Goal: Find specific page/section: Find specific page/section

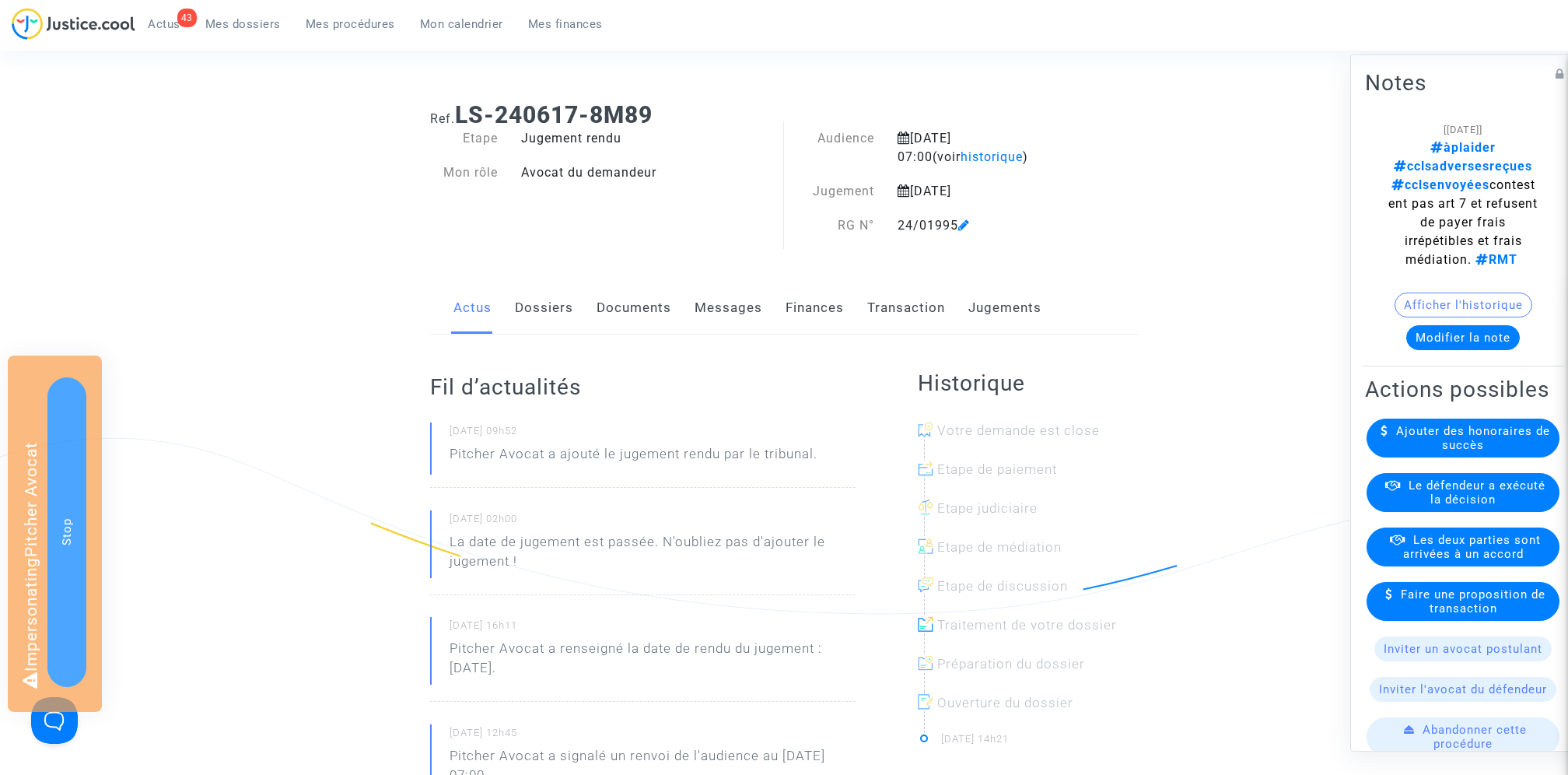
click at [1016, 314] on link "Jugements" at bounding box center [1005, 308] width 73 height 51
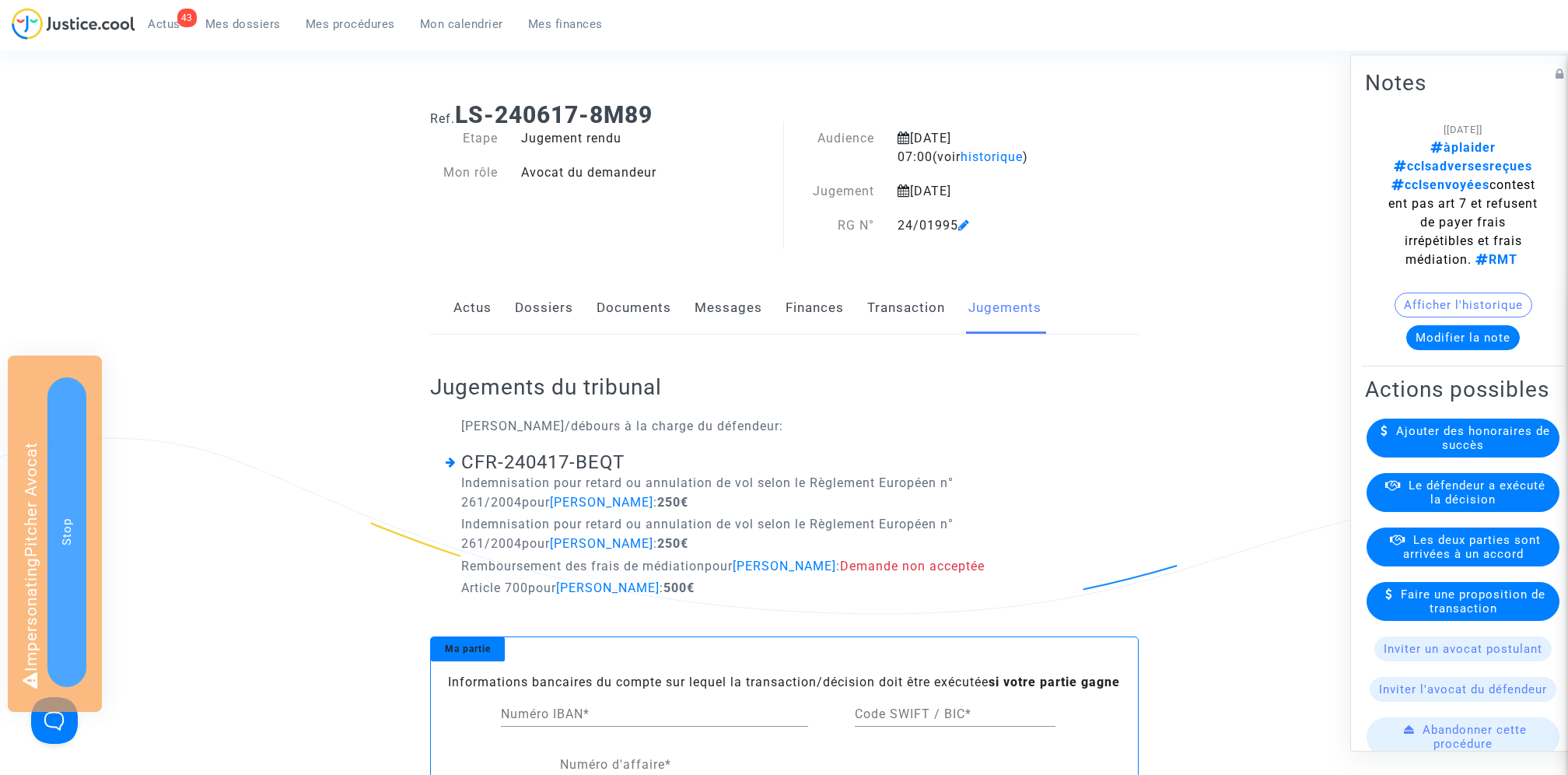
click at [649, 307] on link "Documents" at bounding box center [633, 308] width 74 height 51
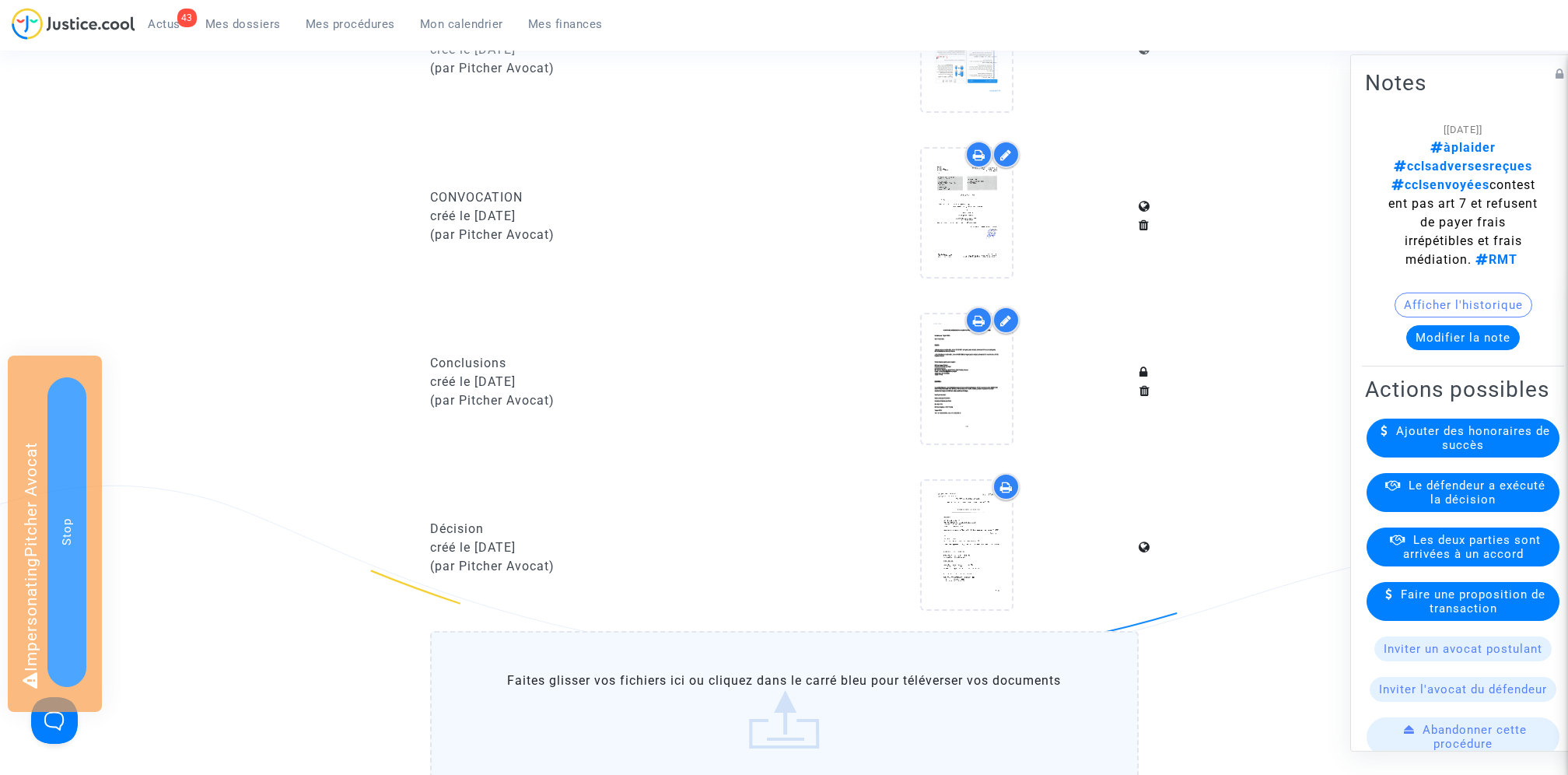
scroll to position [869, 0]
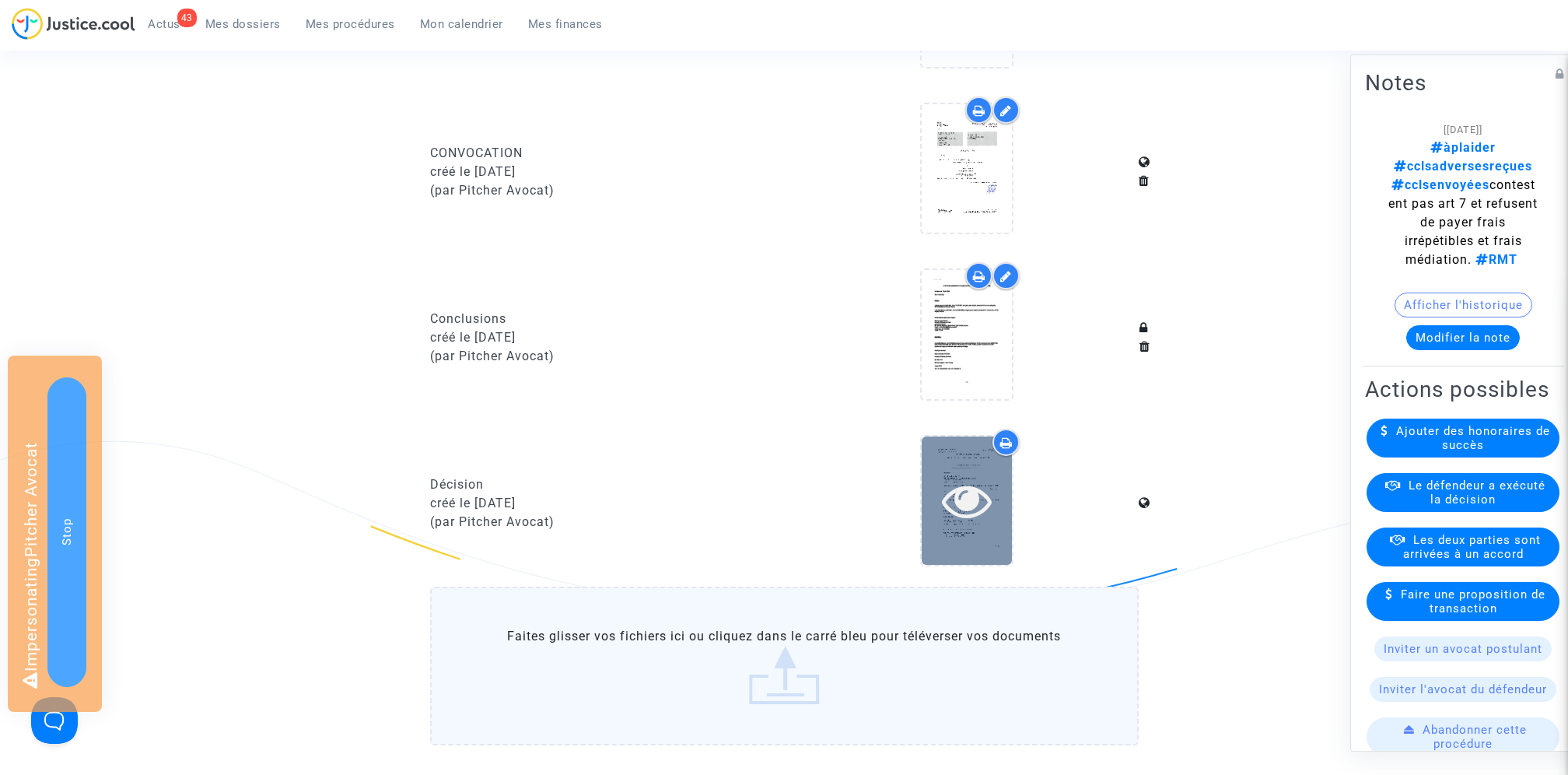
click at [968, 495] on icon at bounding box center [967, 500] width 50 height 50
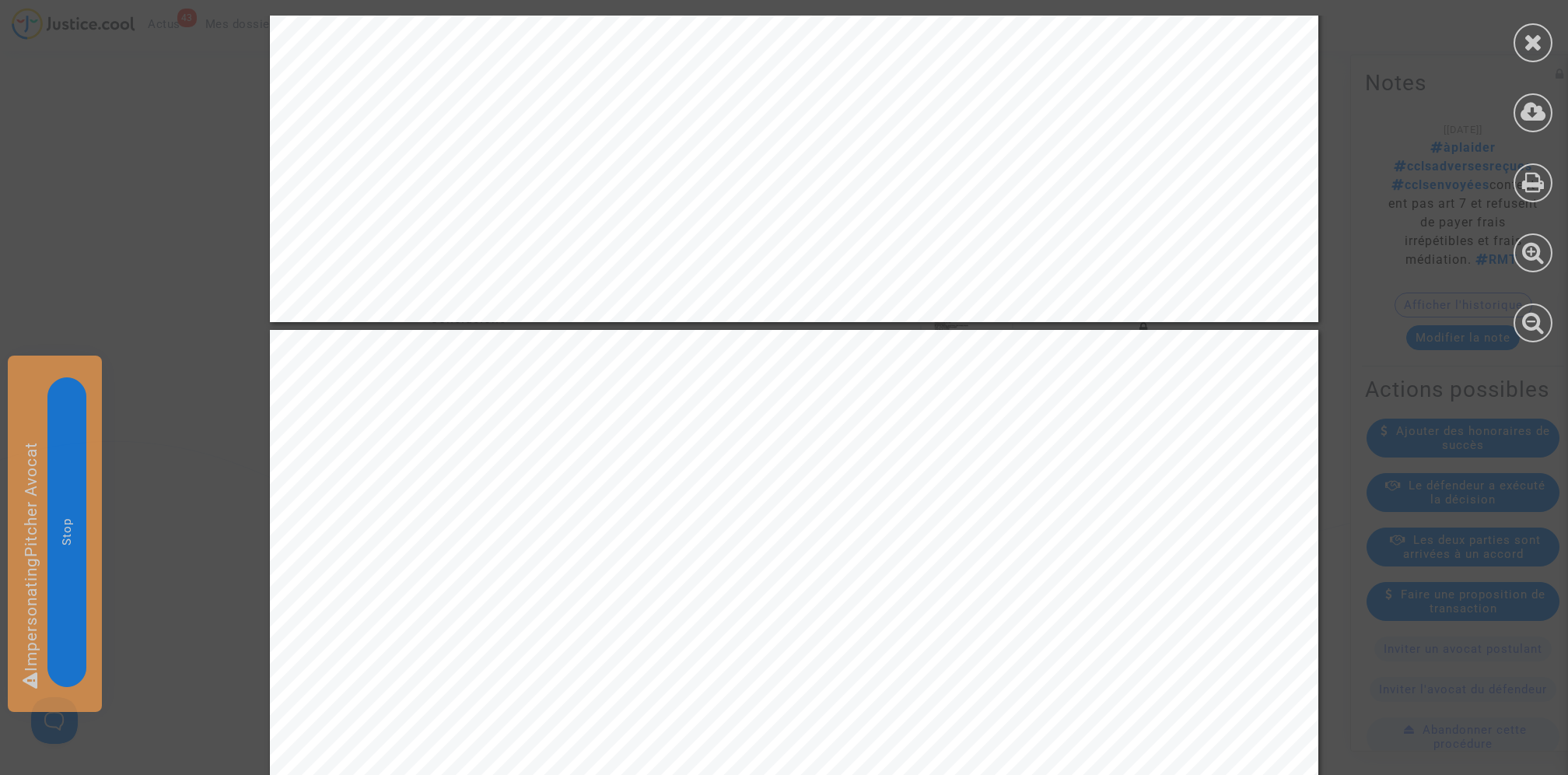
scroll to position [2761, 0]
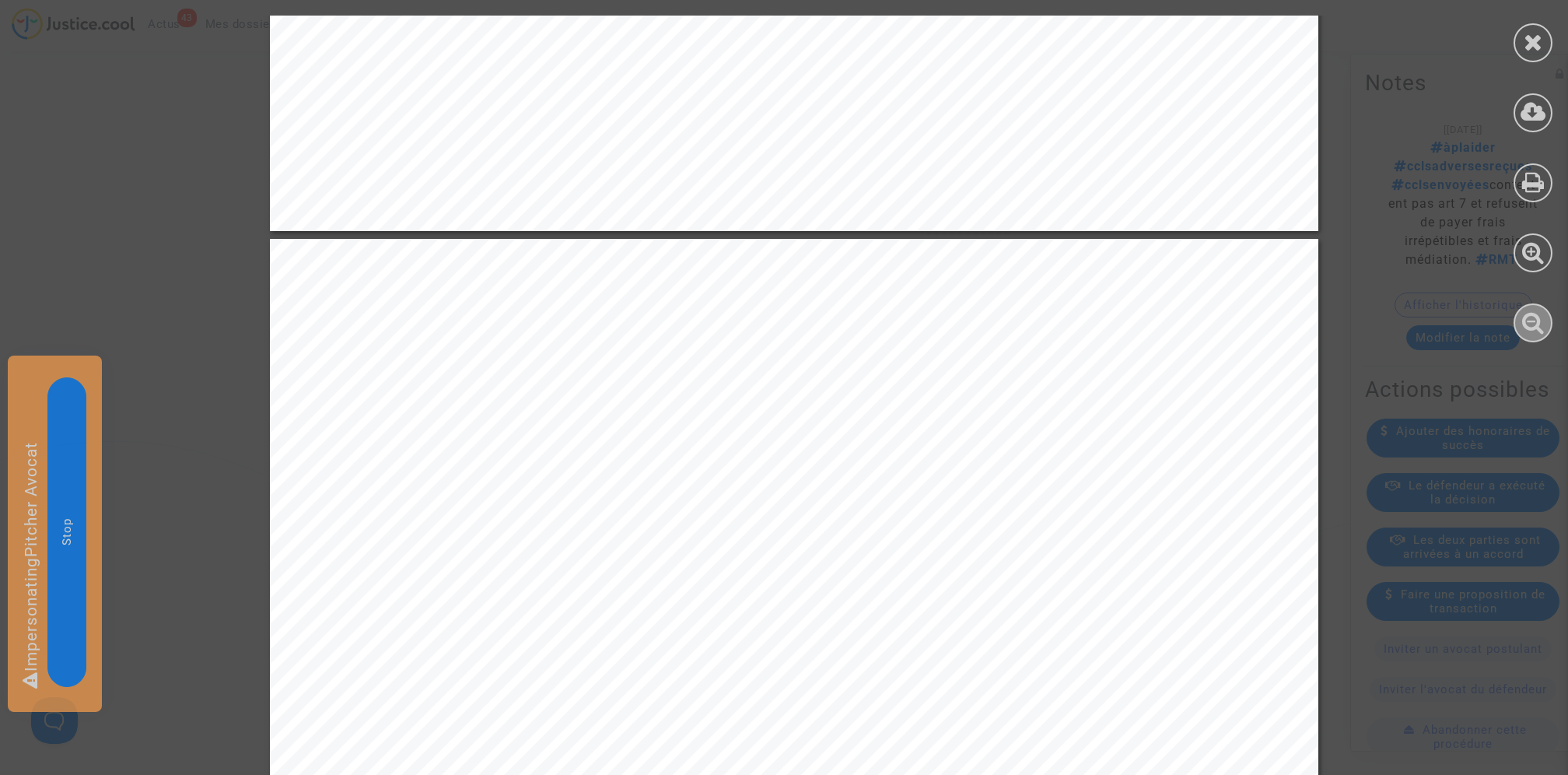
click at [1530, 334] on div at bounding box center [1532, 323] width 39 height 39
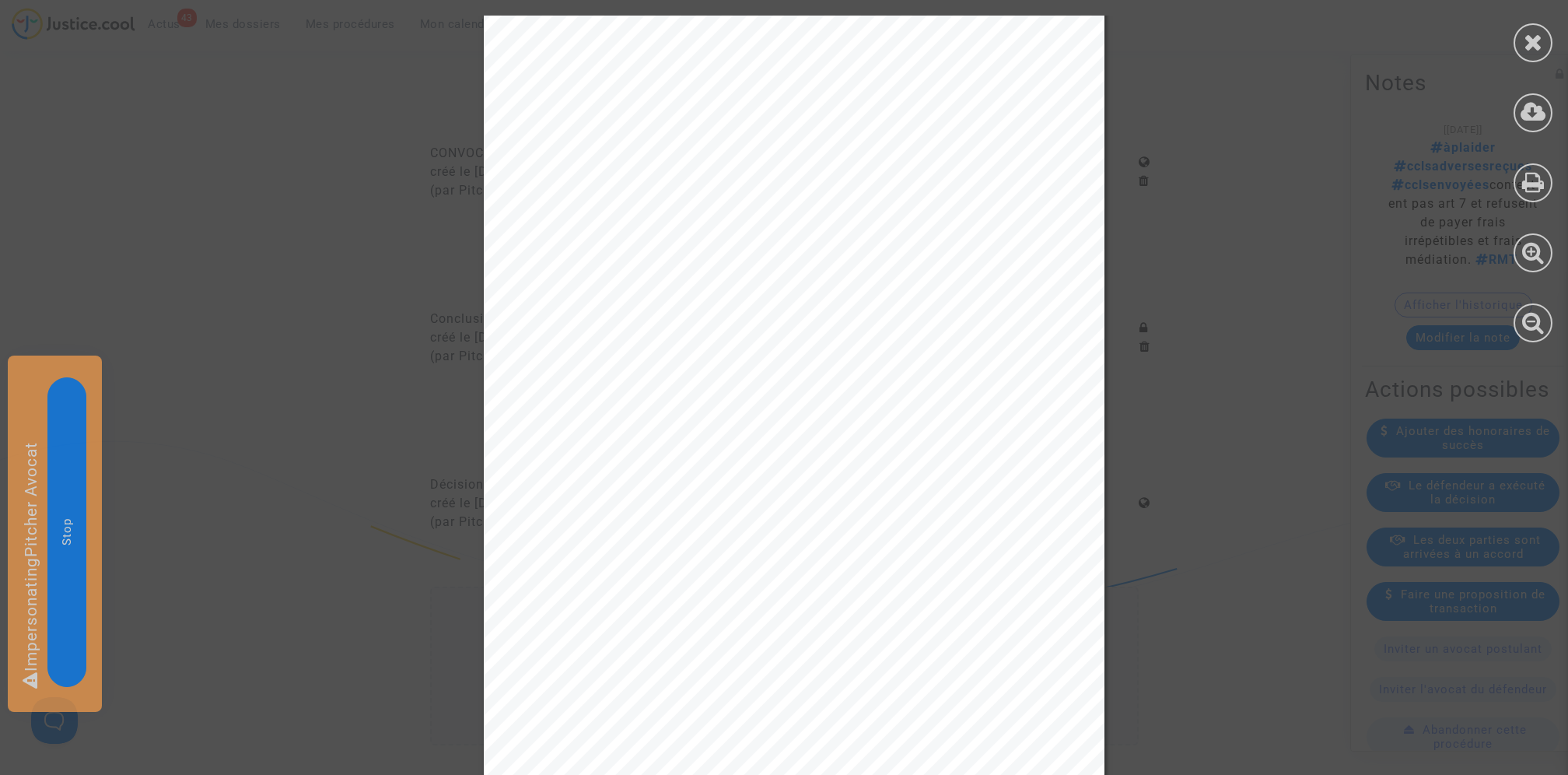
scroll to position [1854, 0]
click at [1538, 50] on icon at bounding box center [1534, 42] width 20 height 23
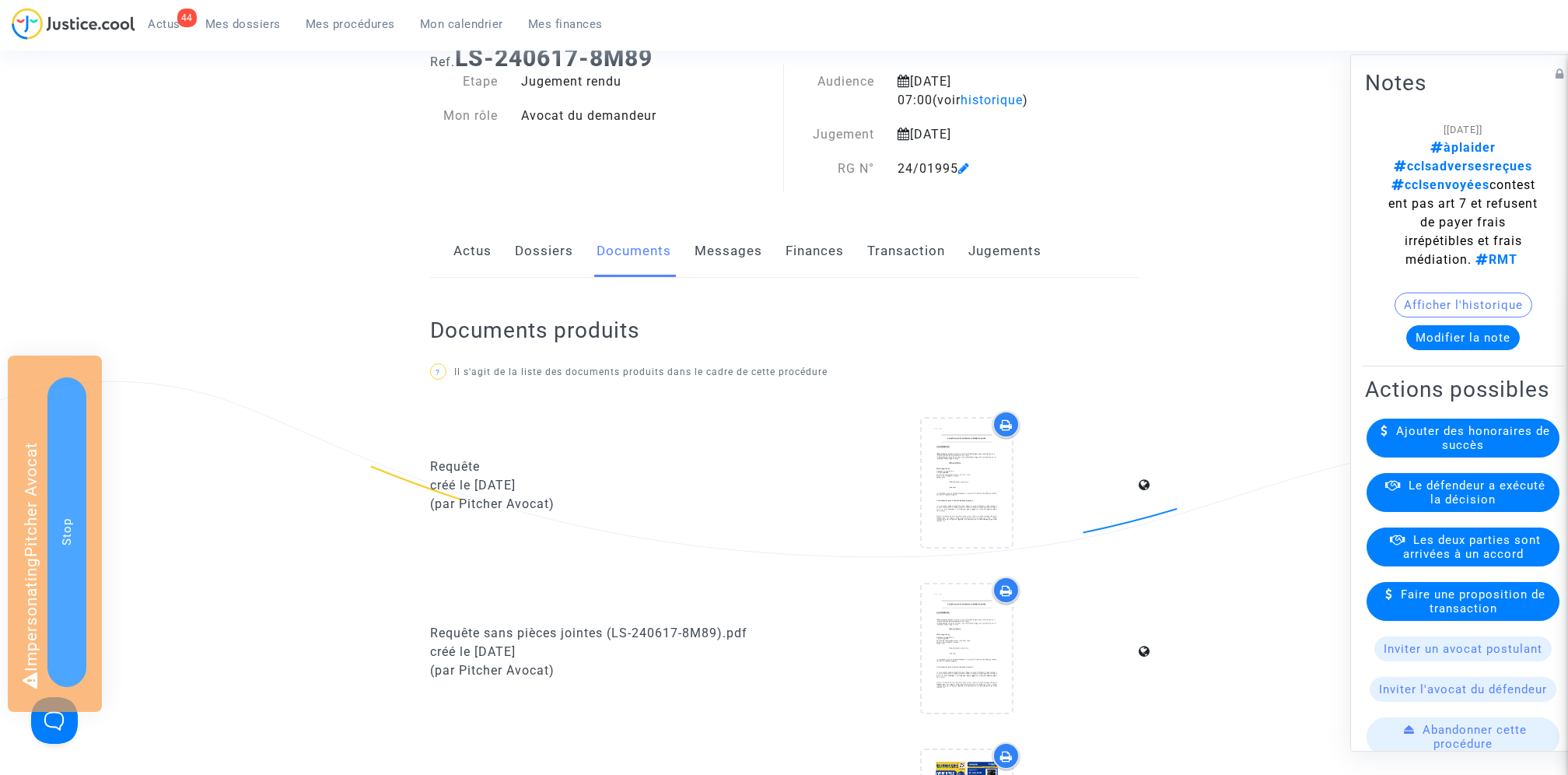
scroll to position [0, 0]
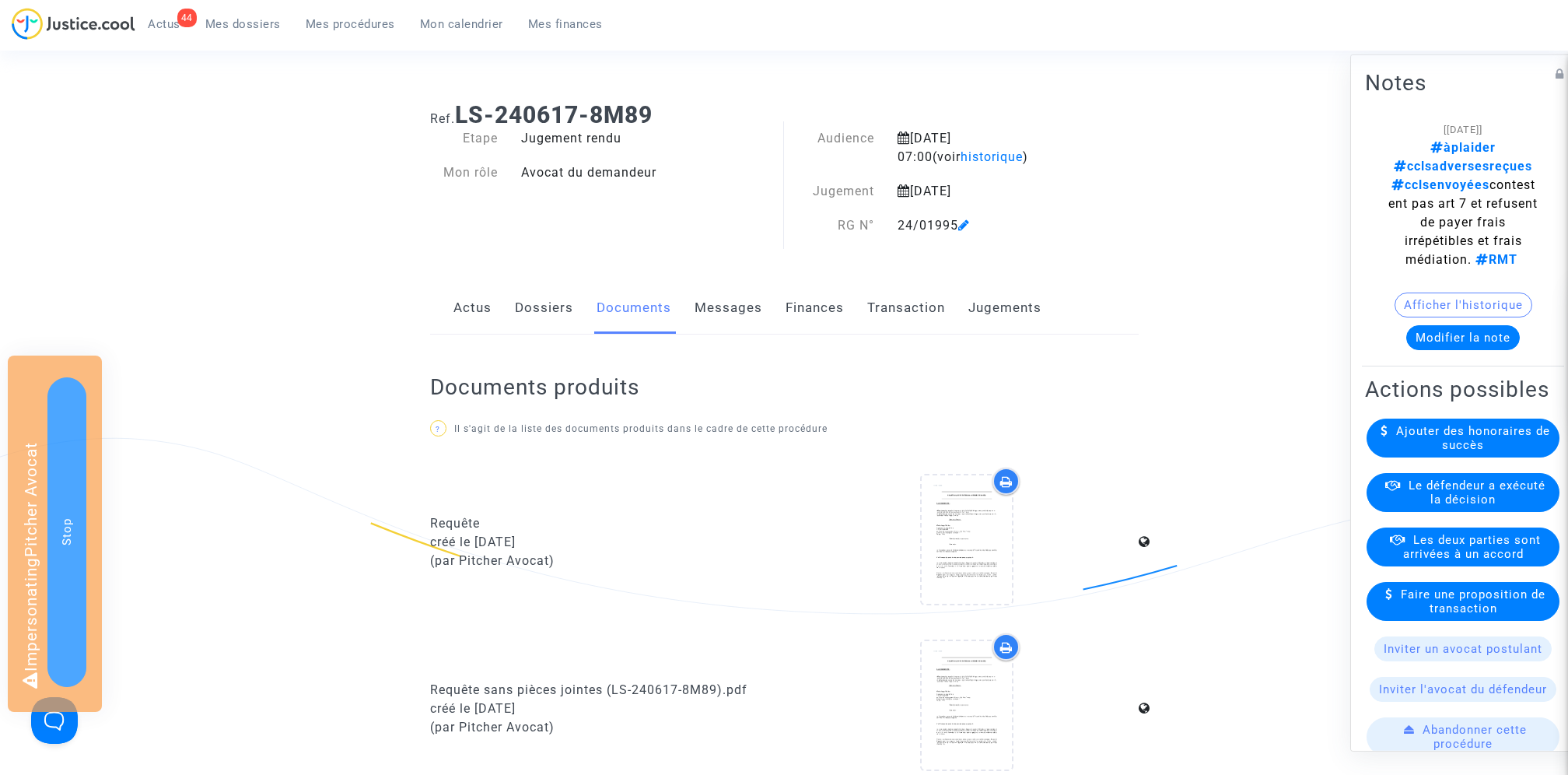
click at [1036, 301] on link "Jugements" at bounding box center [1005, 308] width 73 height 51
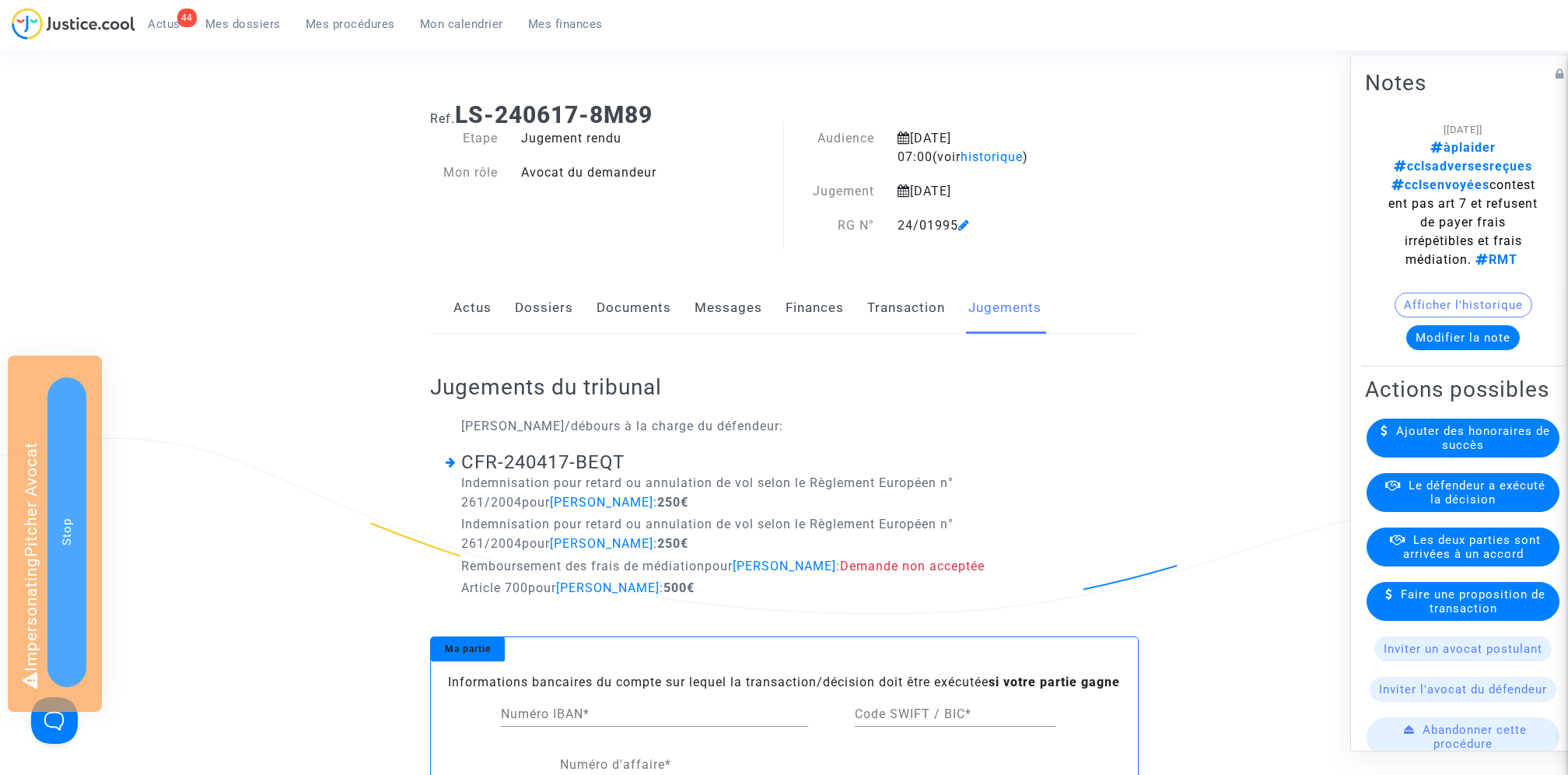
scroll to position [12, 0]
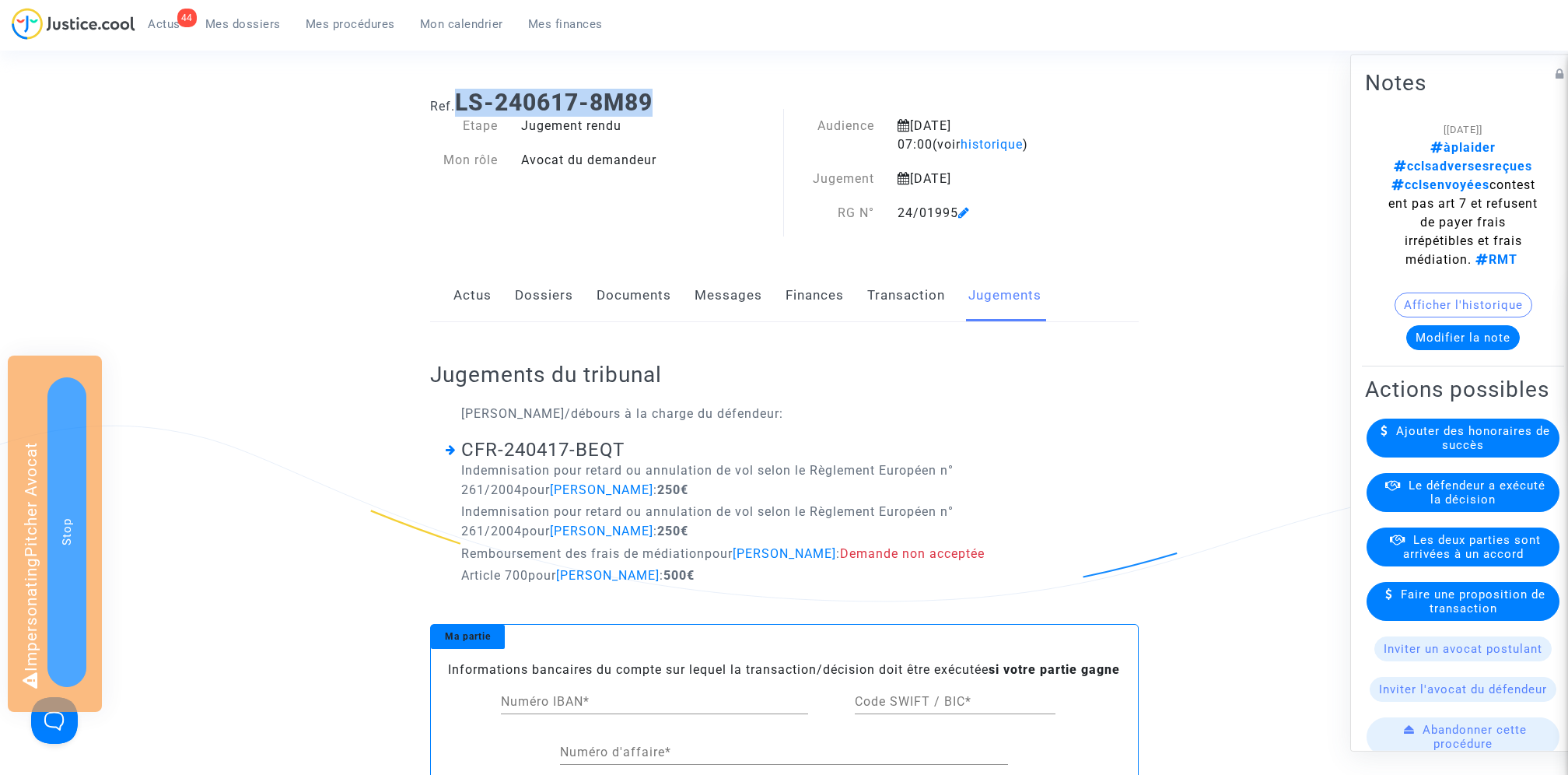
drag, startPoint x: 459, startPoint y: 99, endPoint x: 714, endPoint y: 99, distance: 255.0
click at [714, 99] on h1 "Ref. LS-240617-8M89" at bounding box center [784, 103] width 709 height 28
copy b "LS-240617-8M89"
click at [668, 291] on link "Documents" at bounding box center [633, 295] width 74 height 51
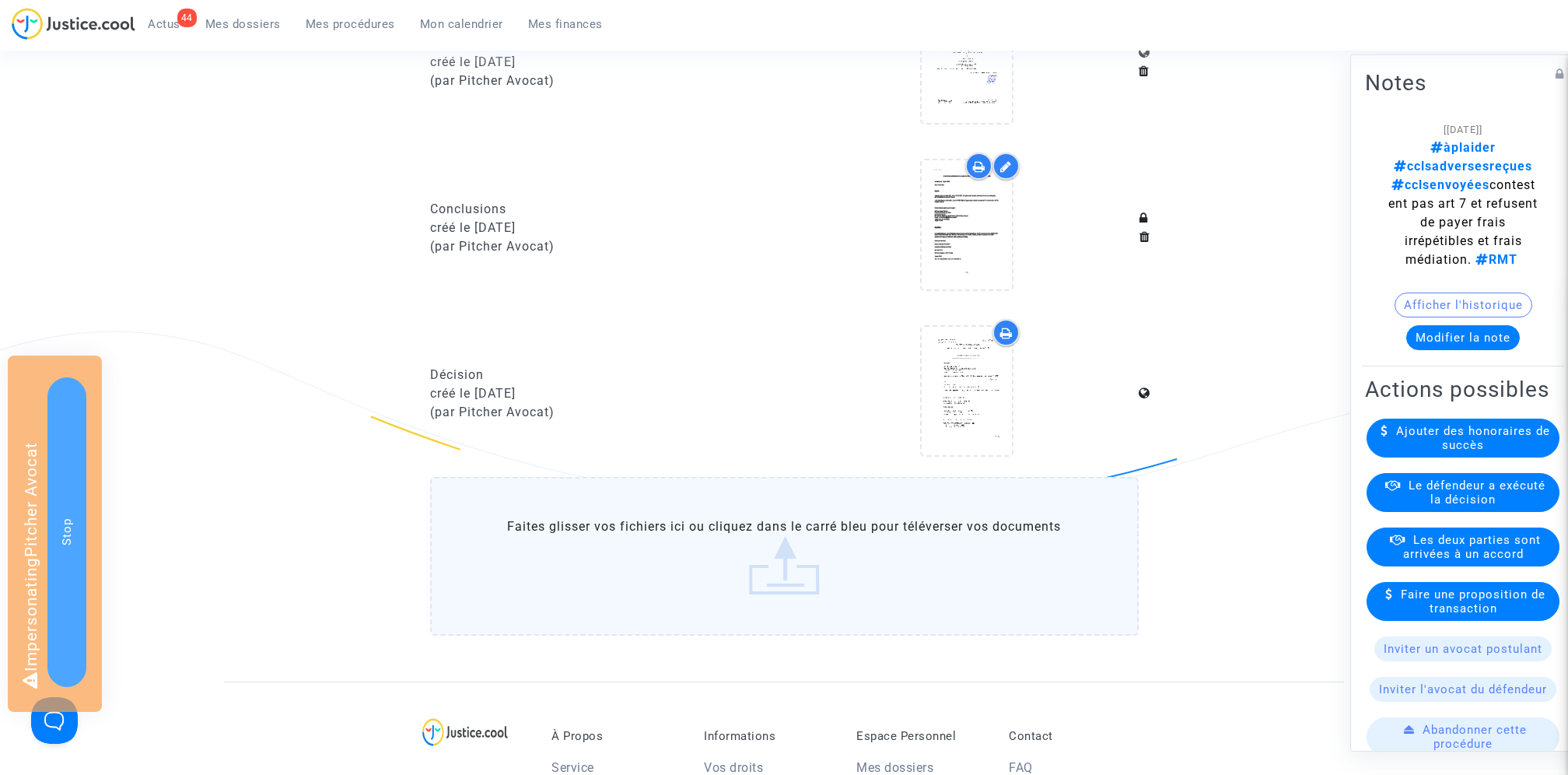
scroll to position [897, 0]
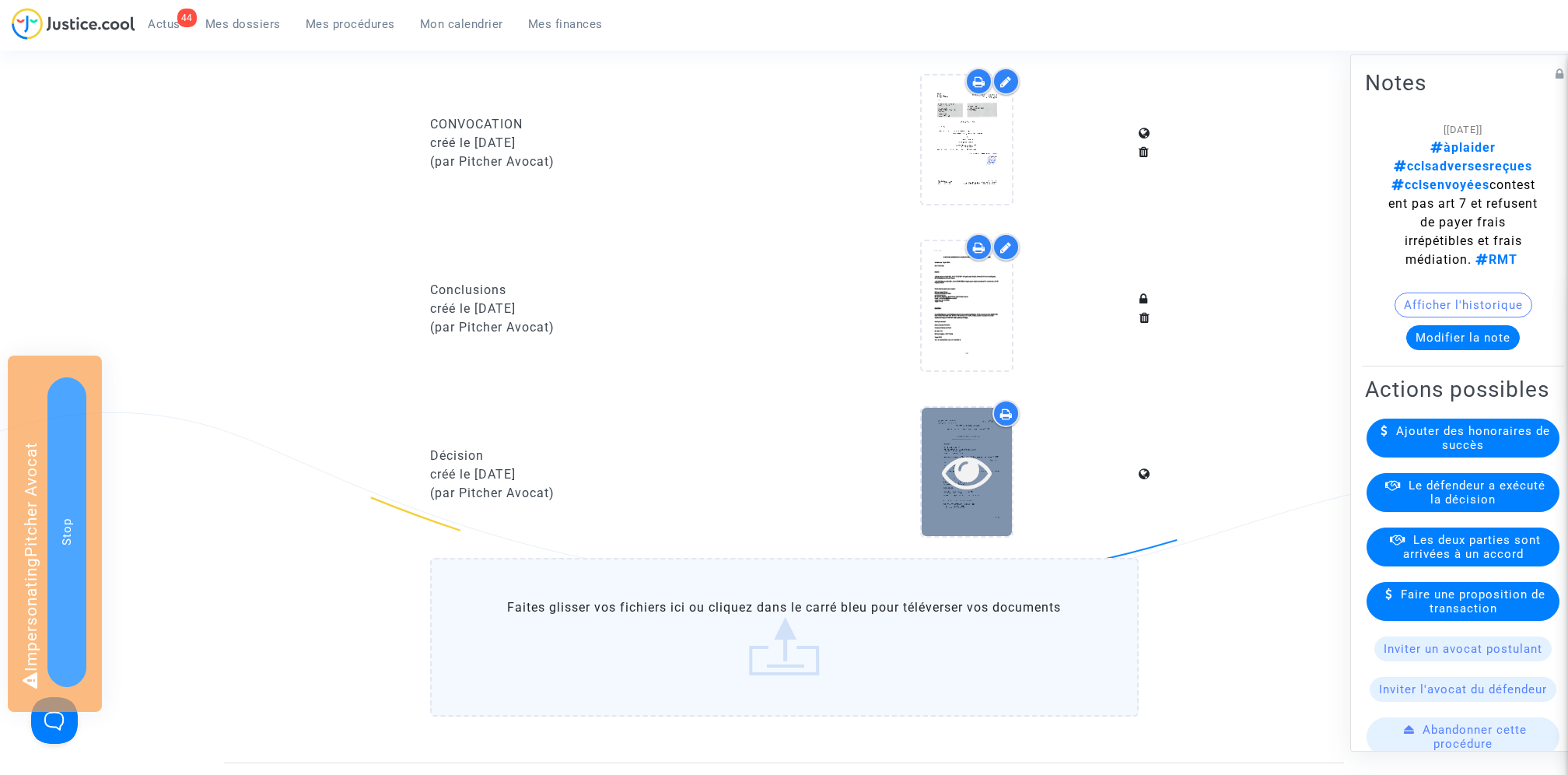
click at [979, 482] on icon at bounding box center [967, 471] width 50 height 50
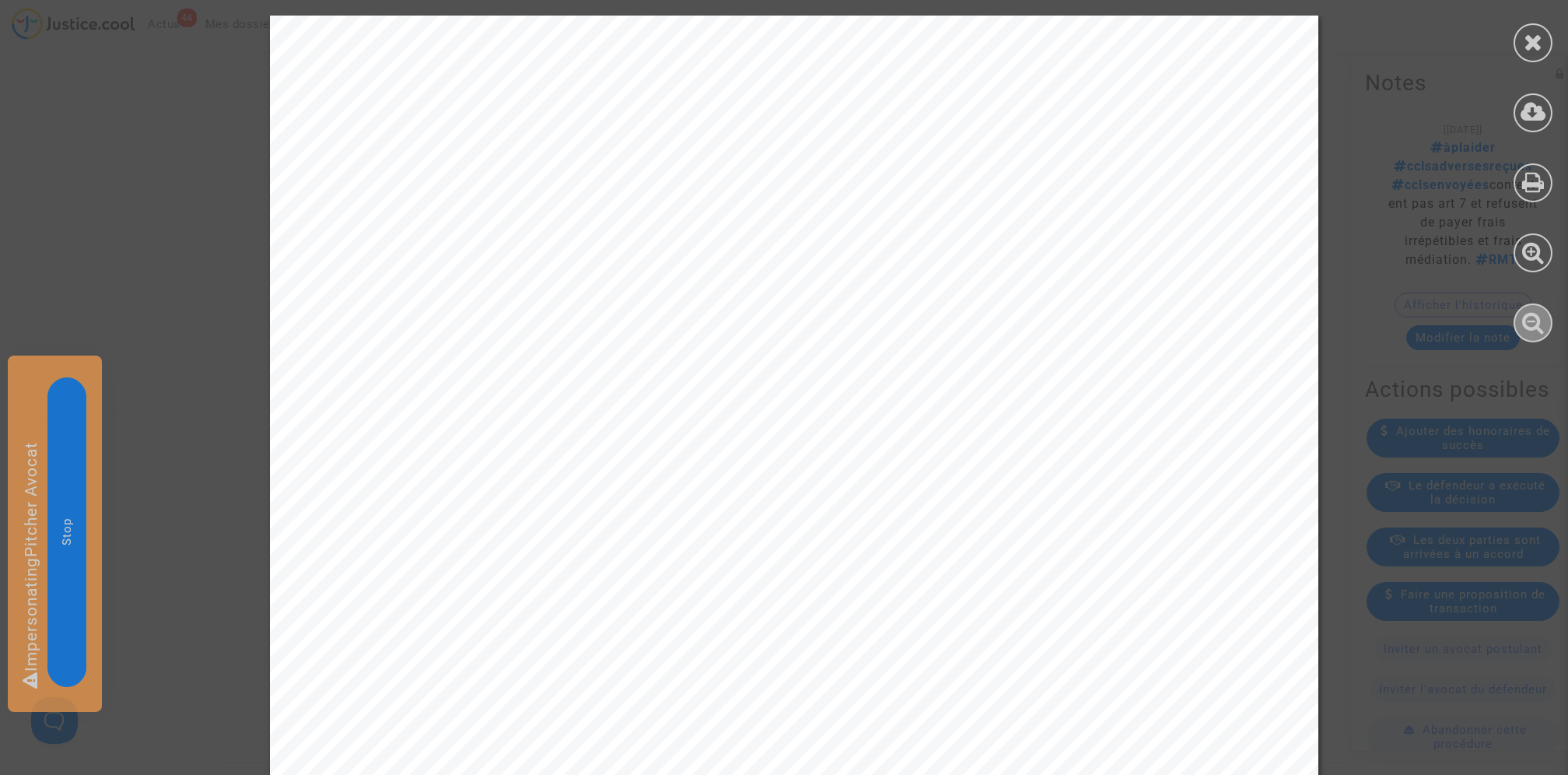
click at [1538, 310] on icon at bounding box center [1533, 322] width 22 height 23
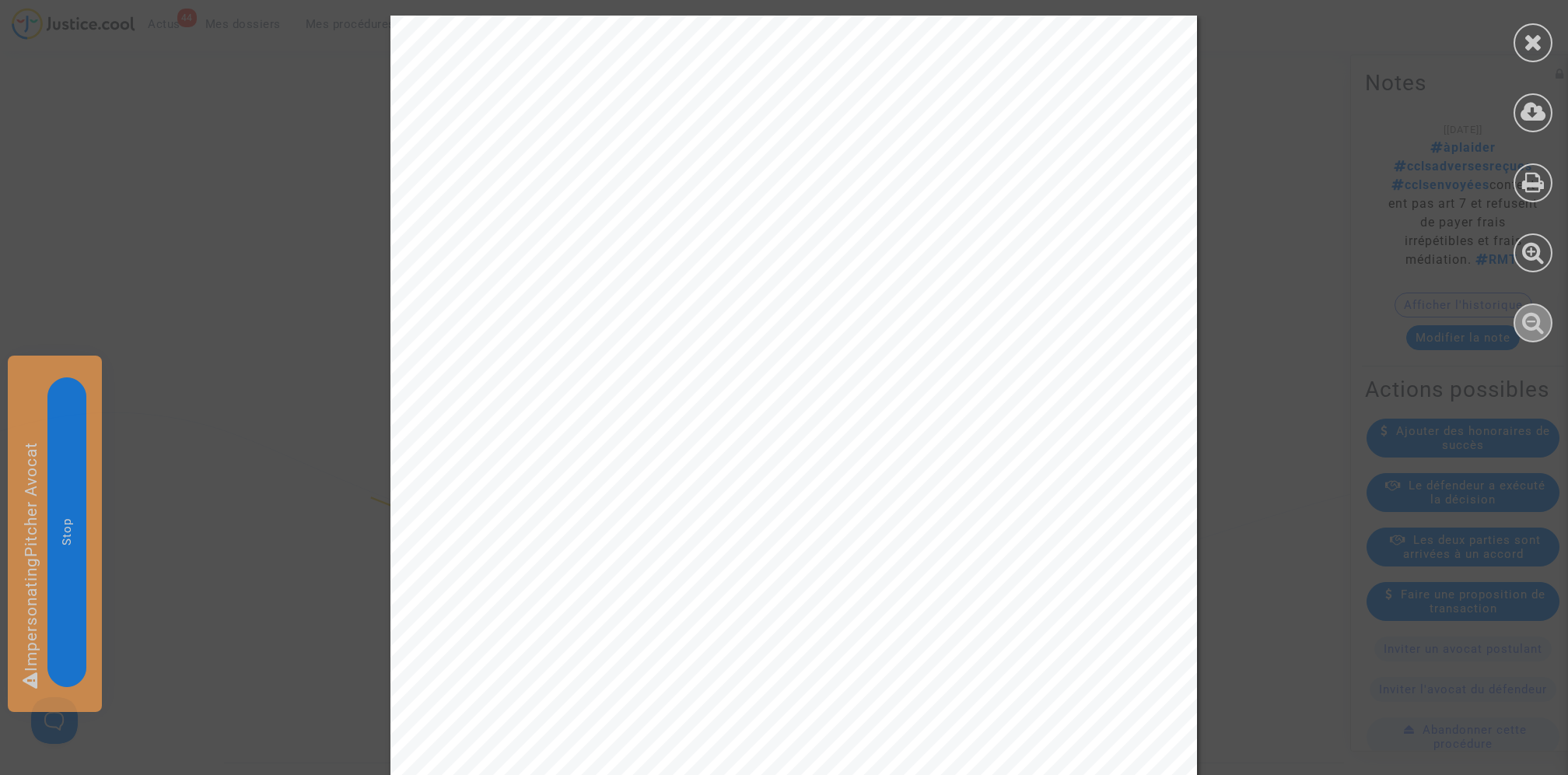
click at [1538, 310] on icon at bounding box center [1533, 322] width 22 height 23
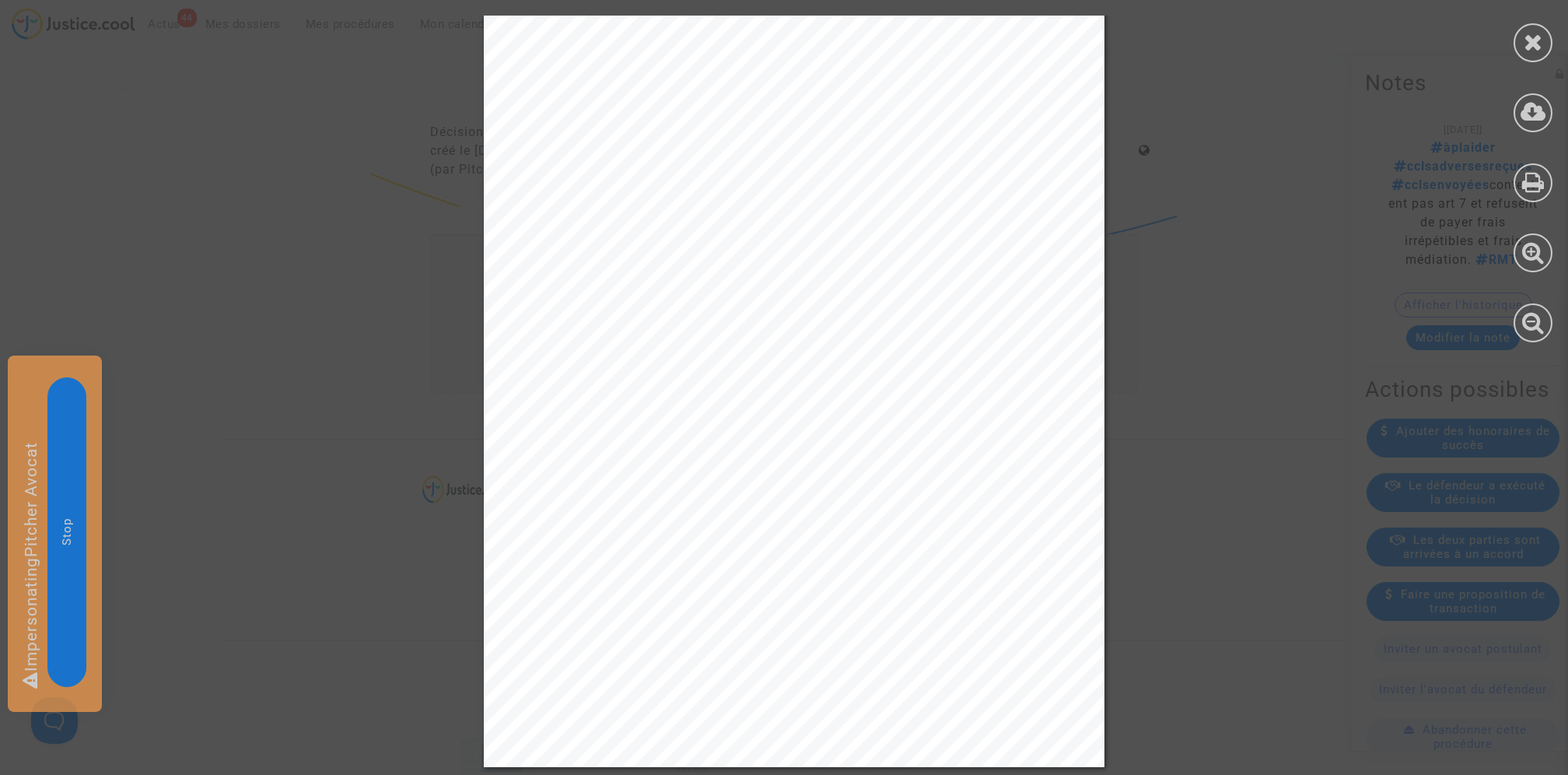
scroll to position [1461, 0]
click at [1532, 48] on icon at bounding box center [1534, 42] width 20 height 23
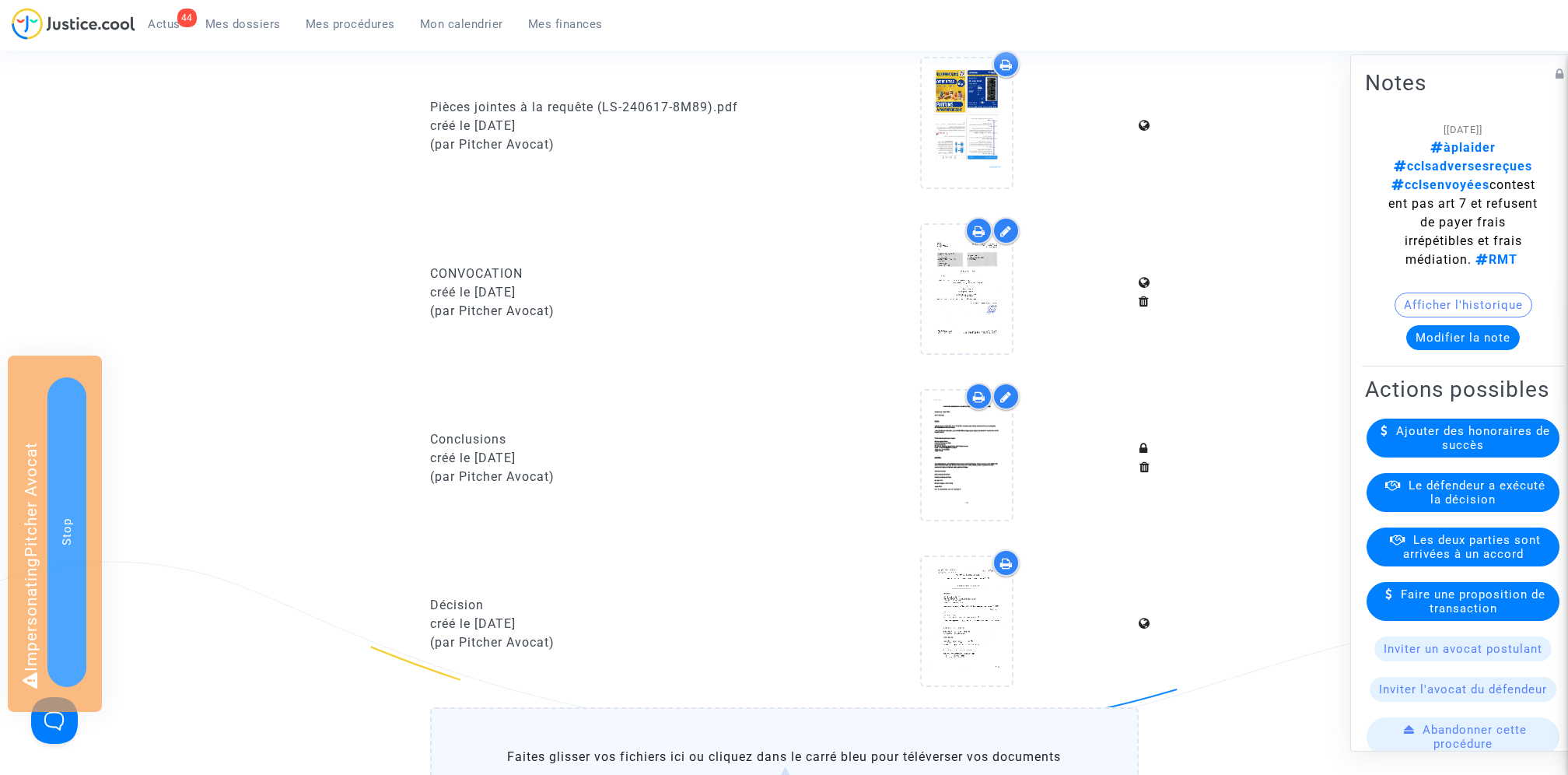
scroll to position [0, 0]
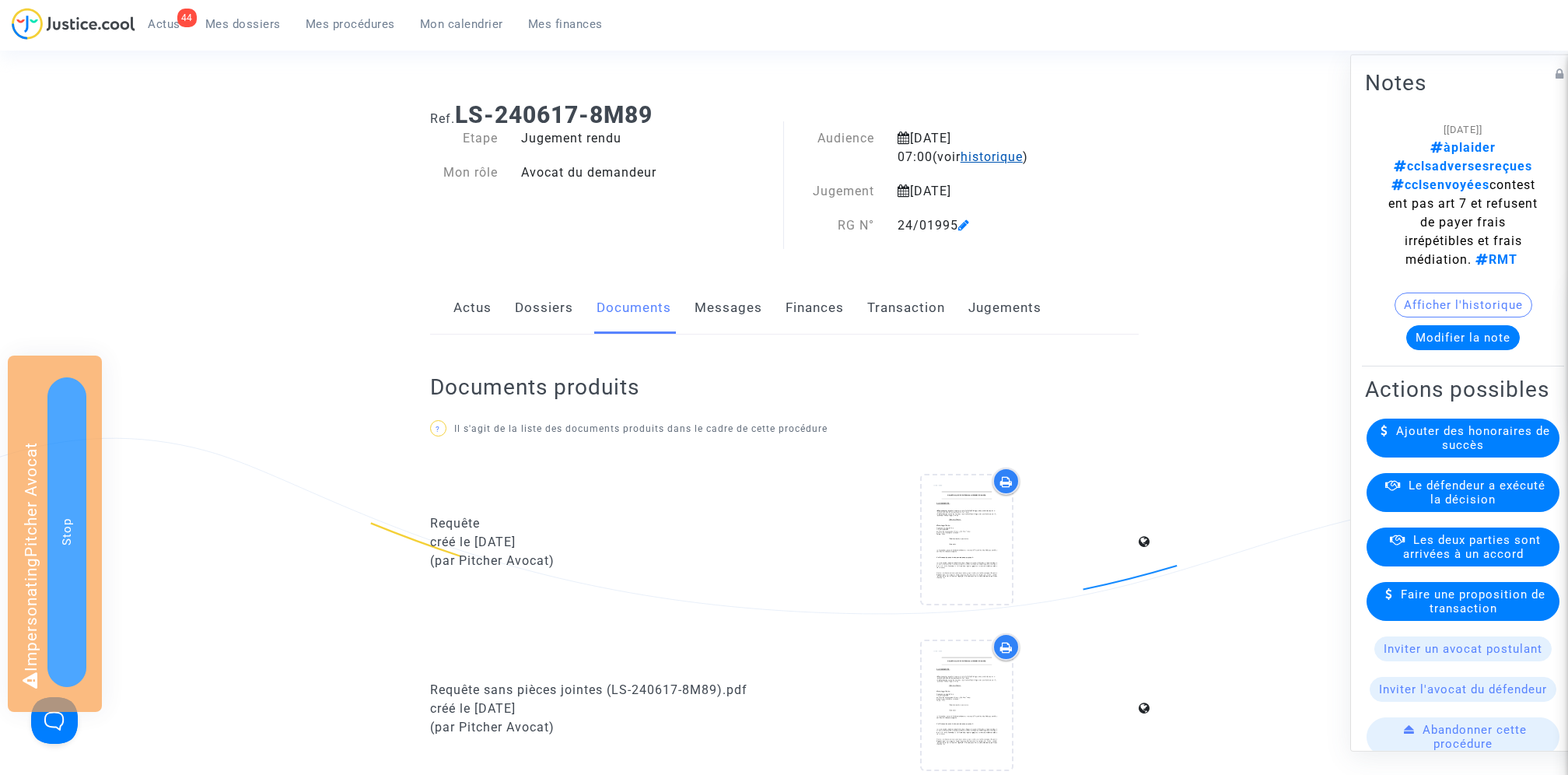
click at [961, 156] on span "historique" at bounding box center [992, 157] width 62 height 15
